Goal: Register for event/course

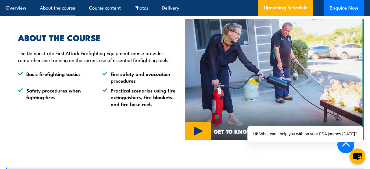
scroll to position [482, 0]
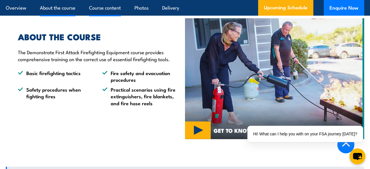
click at [109, 10] on link "Course content" at bounding box center [105, 7] width 32 height 15
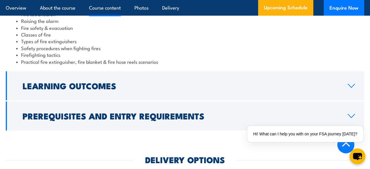
scroll to position [674, 0]
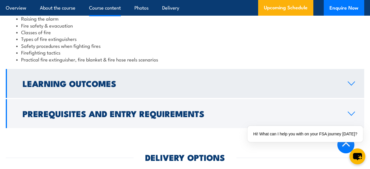
click at [115, 79] on link "Learning Outcomes" at bounding box center [185, 83] width 359 height 29
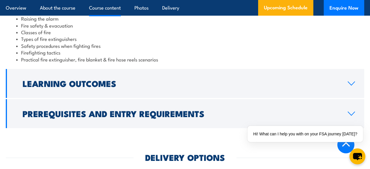
scroll to position [669, 0]
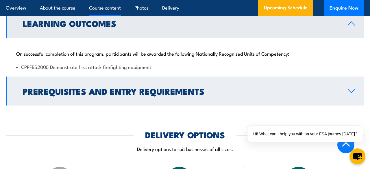
click at [114, 87] on h2 "Prerequisites and Entry Requirements" at bounding box center [181, 91] width 316 height 8
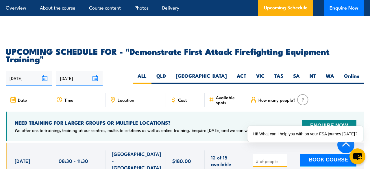
scroll to position [971, 0]
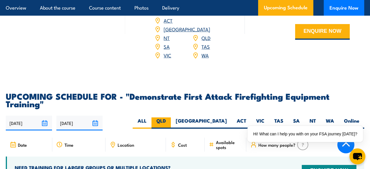
click at [171, 117] on label "QLD" at bounding box center [161, 122] width 19 height 11
click at [170, 117] on input "QLD" at bounding box center [168, 119] width 4 height 4
radio input "true"
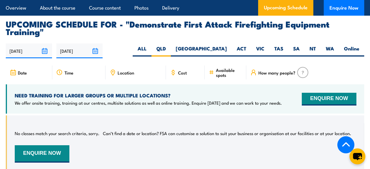
scroll to position [1038, 0]
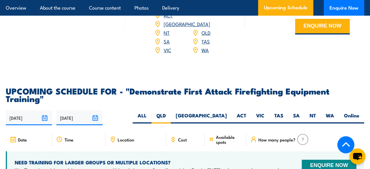
scroll to position [971, 0]
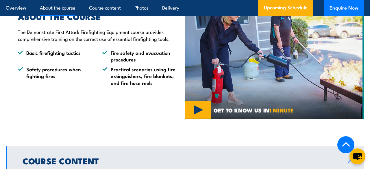
scroll to position [501, 0]
